Goal: Task Accomplishment & Management: Manage account settings

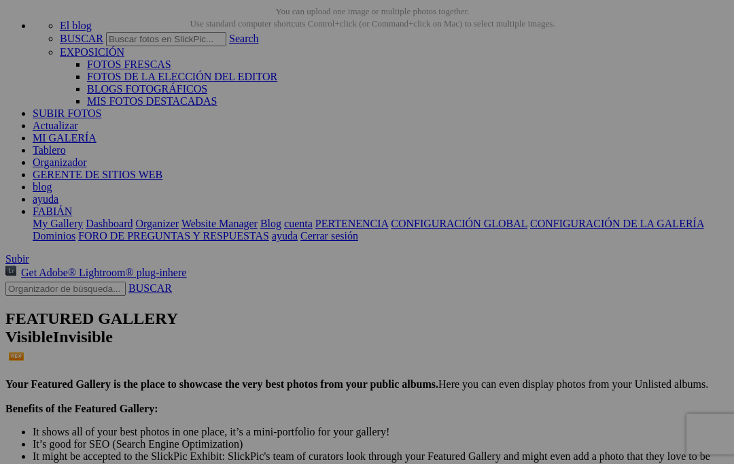
scroll to position [65, 0]
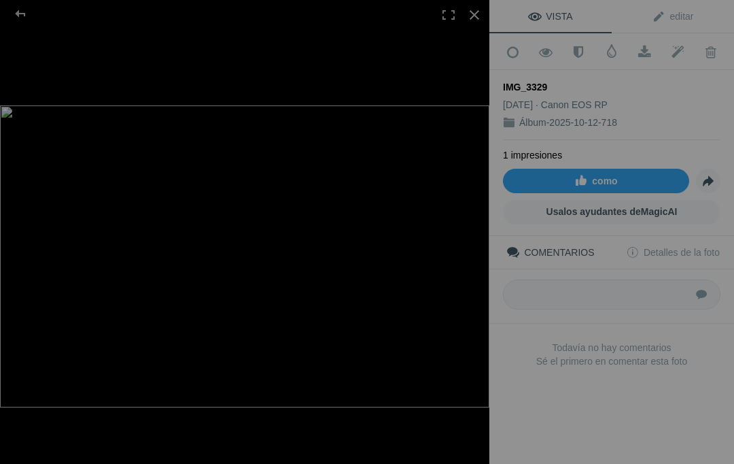
click at [24, 14] on div at bounding box center [20, 13] width 49 height 27
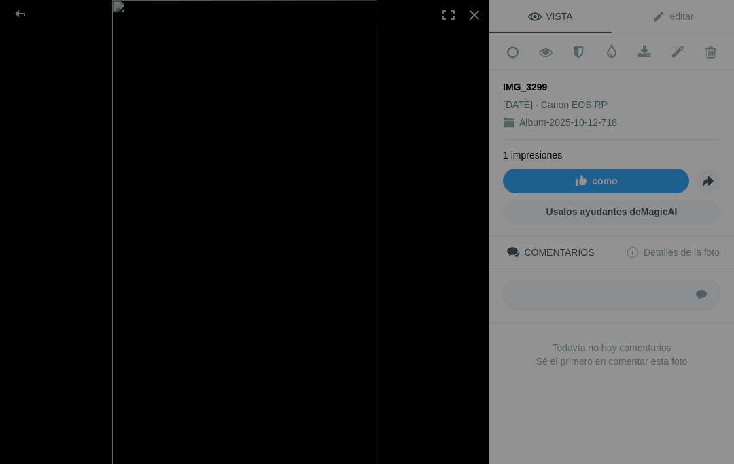
click at [476, 12] on div at bounding box center [474, 15] width 30 height 30
